Goal: Task Accomplishment & Management: Use online tool/utility

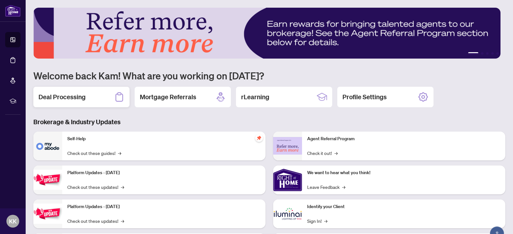
click at [60, 96] on h2 "Deal Processing" at bounding box center [61, 97] width 47 height 9
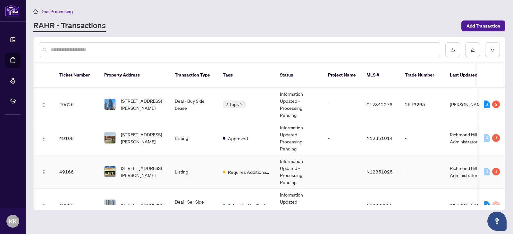
scroll to position [32, 0]
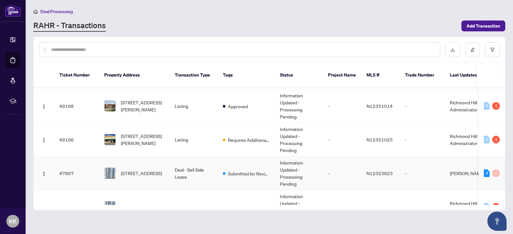
click at [223, 161] on td "Submitted for Review" at bounding box center [245, 174] width 57 height 34
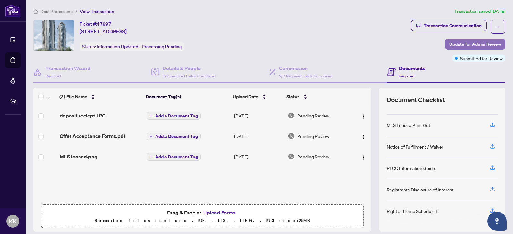
click at [472, 42] on span "Update for Admin Review" at bounding box center [475, 44] width 52 height 10
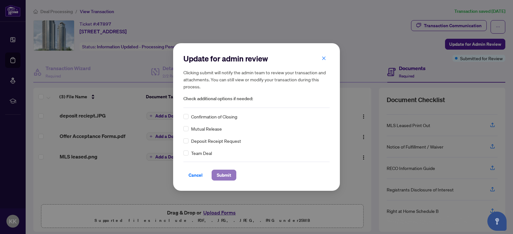
click at [225, 175] on span "Submit" at bounding box center [224, 175] width 14 height 10
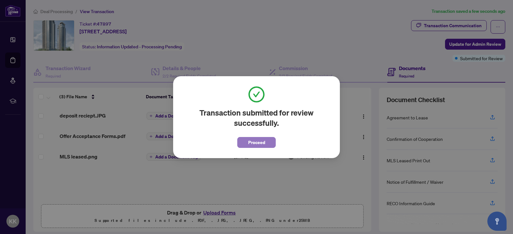
click at [255, 148] on button "Proceed" at bounding box center [256, 142] width 38 height 11
